Goal: Task Accomplishment & Management: Use online tool/utility

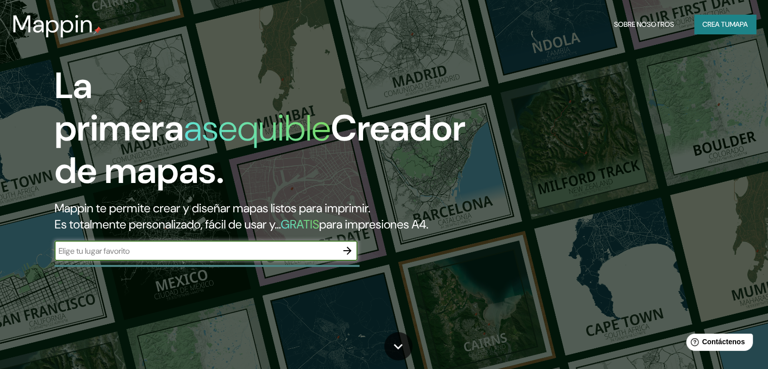
click at [289, 271] on div "La primera asequible Creador de mapas. Mappin te permite crear y diseñar mapas …" at bounding box center [246, 168] width 461 height 206
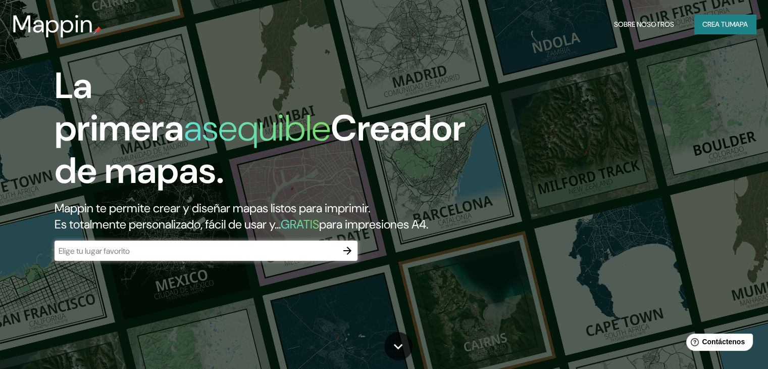
click at [285, 256] on input "text" at bounding box center [196, 251] width 283 height 12
click at [346, 256] on icon "button" at bounding box center [347, 250] width 12 height 12
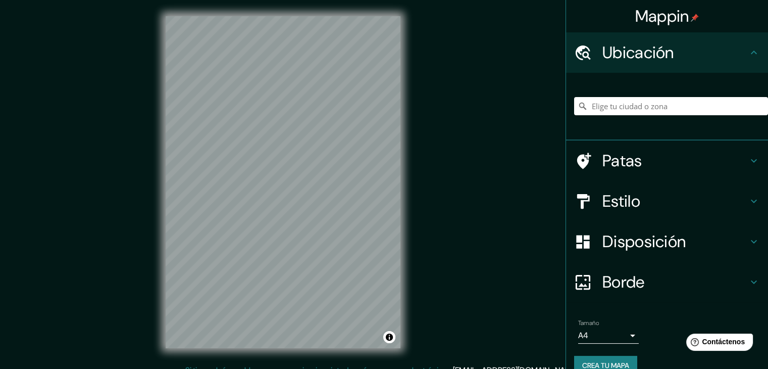
click at [576, 115] on div at bounding box center [671, 106] width 194 height 50
click at [576, 106] on input "Elige tu ciudad o zona" at bounding box center [671, 106] width 194 height 18
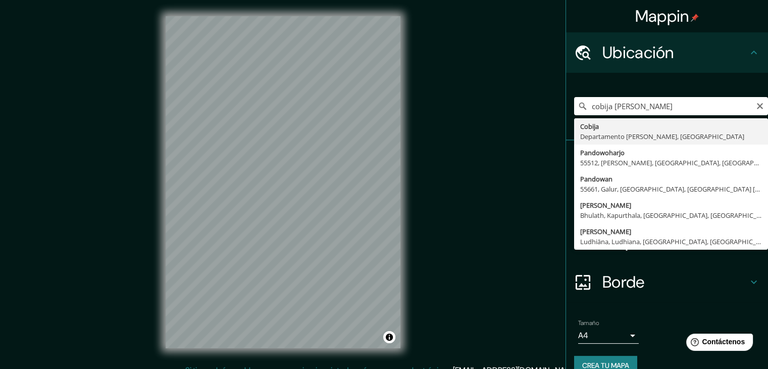
type input "Cobija, Departamento [PERSON_NAME], [GEOGRAPHIC_DATA]"
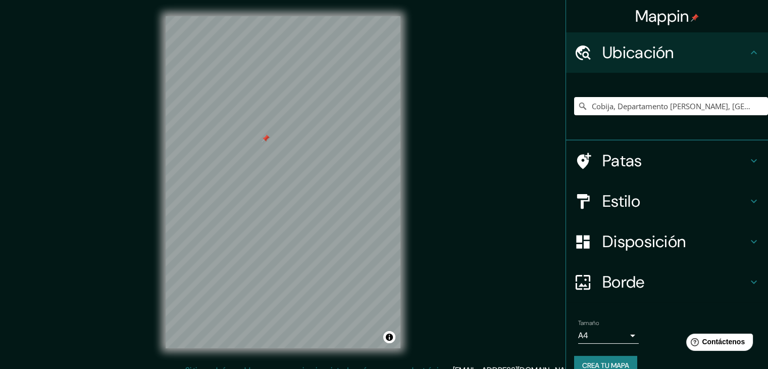
click at [263, 139] on div at bounding box center [266, 138] width 8 height 8
